Goal: Navigation & Orientation: Find specific page/section

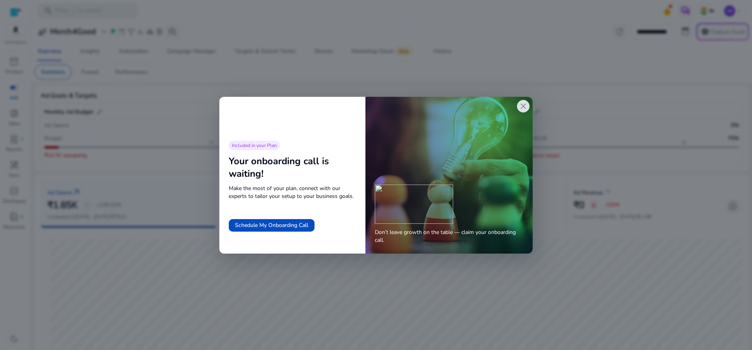
click at [525, 105] on span "close" at bounding box center [523, 105] width 9 height 9
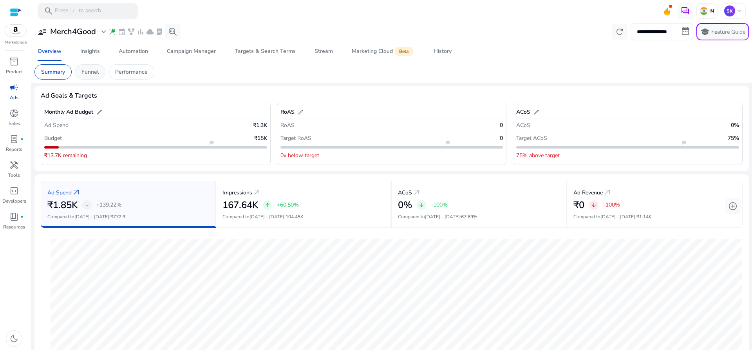
click at [94, 71] on p "Funnel" at bounding box center [89, 72] width 17 height 8
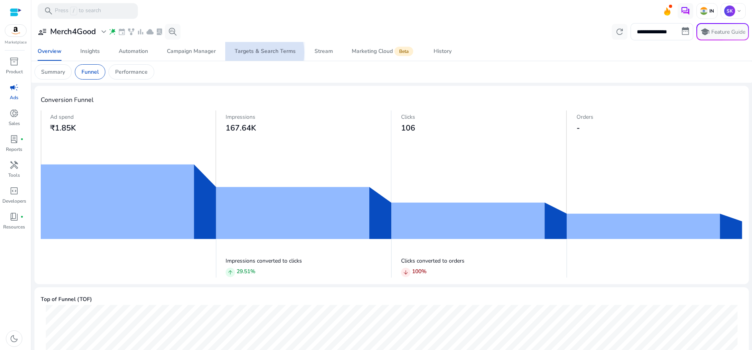
click at [249, 53] on div "Targets & Search Terms" at bounding box center [265, 51] width 61 height 5
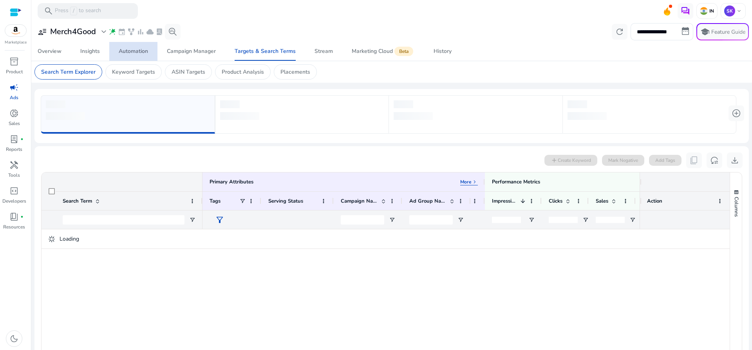
click at [133, 50] on div "Automation" at bounding box center [133, 51] width 29 height 5
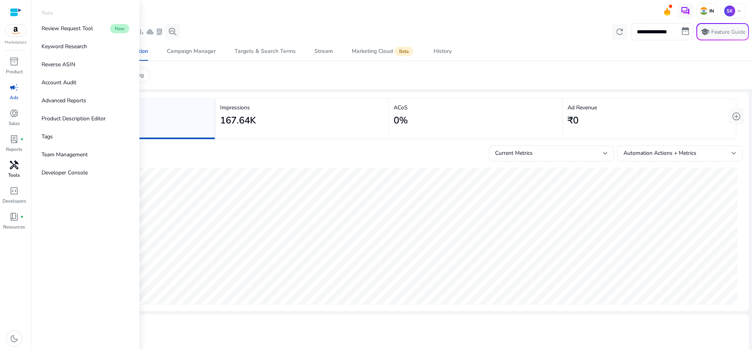
click at [8, 172] on p "Tools" at bounding box center [14, 175] width 12 height 7
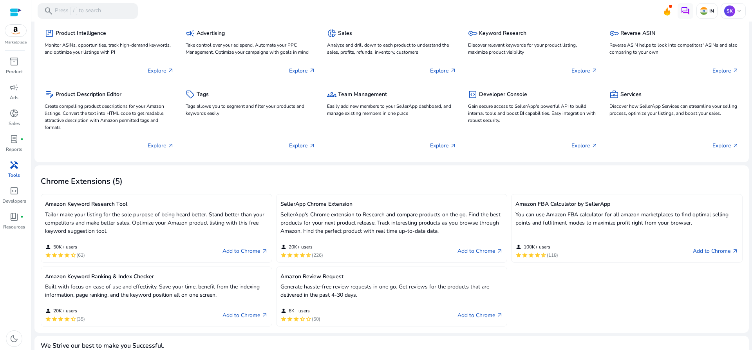
scroll to position [67, 0]
